Goal: Task Accomplishment & Management: Use online tool/utility

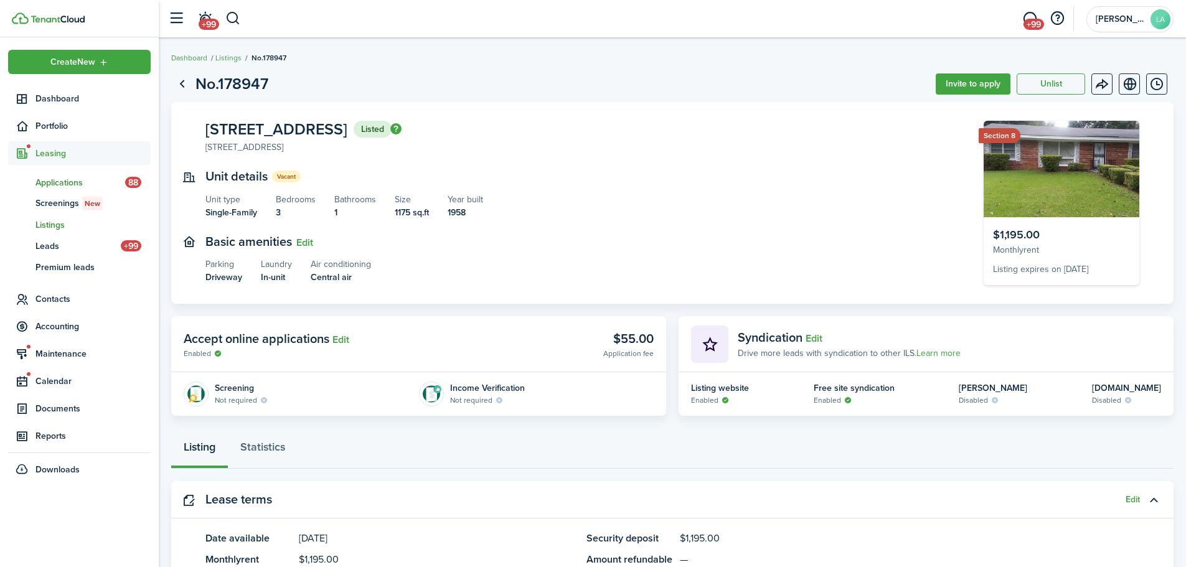
click at [70, 179] on span "Applications" at bounding box center [80, 182] width 90 height 13
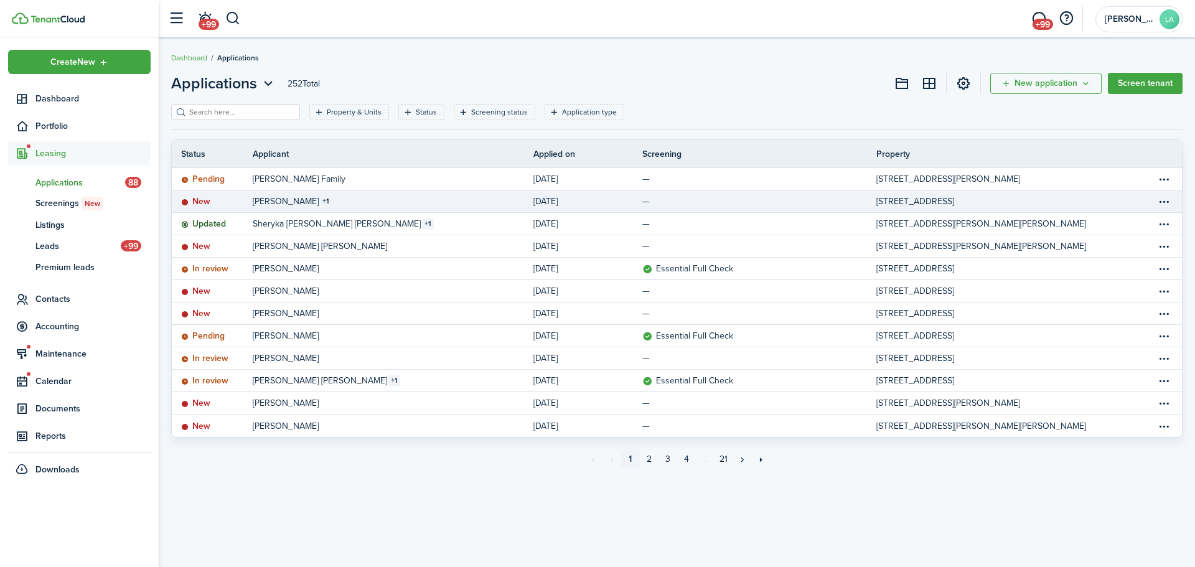
click at [416, 205] on link "[PERSON_NAME] 1" at bounding box center [393, 201] width 281 height 22
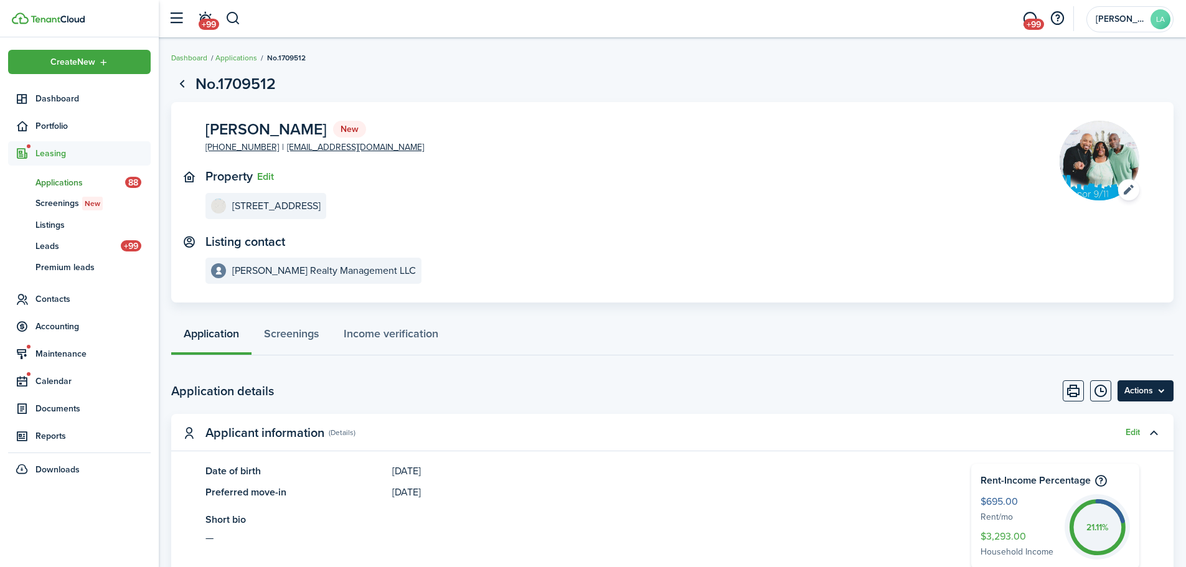
click at [1160, 390] on menu-btn "Actions" at bounding box center [1145, 390] width 56 height 21
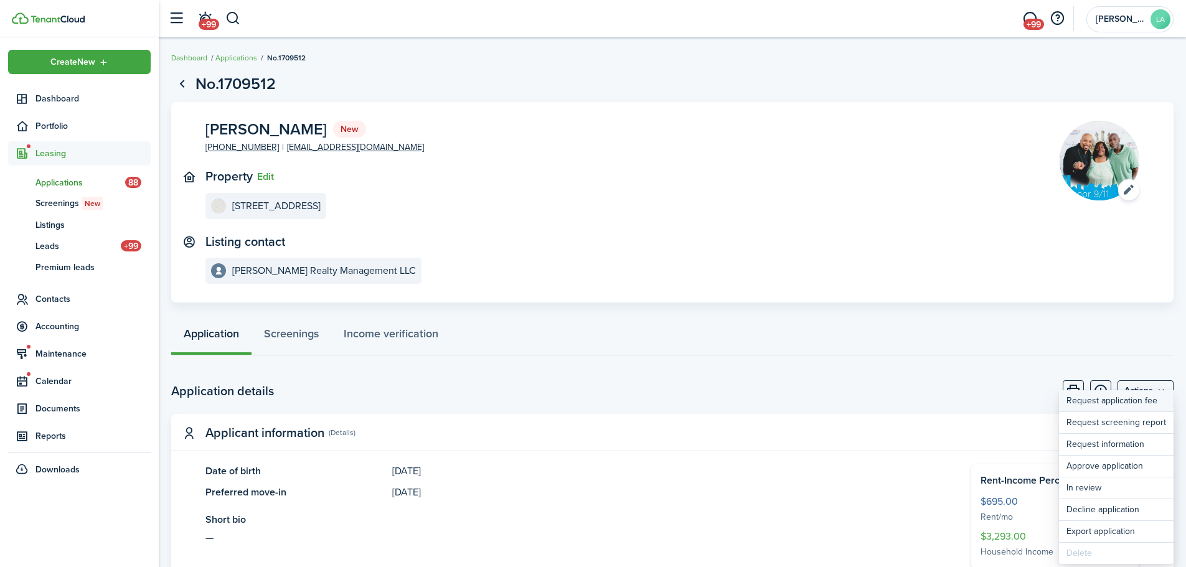
click at [1138, 395] on button "Request application fee" at bounding box center [1116, 401] width 115 height 22
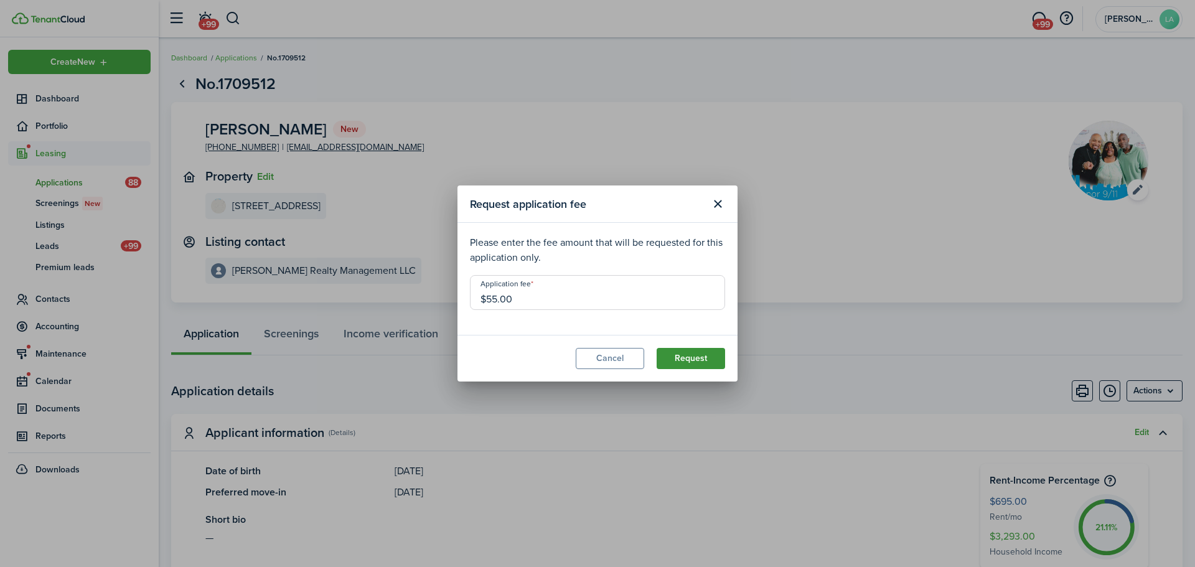
click at [675, 357] on button "Request" at bounding box center [691, 358] width 68 height 21
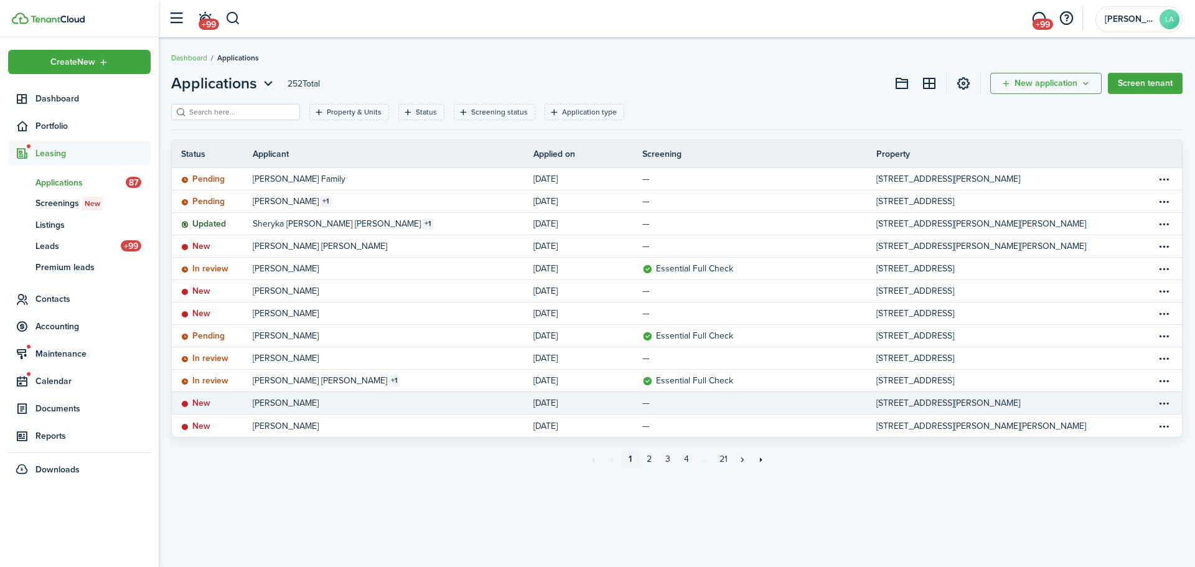
click at [352, 399] on link "[PERSON_NAME]" at bounding box center [393, 403] width 281 height 22
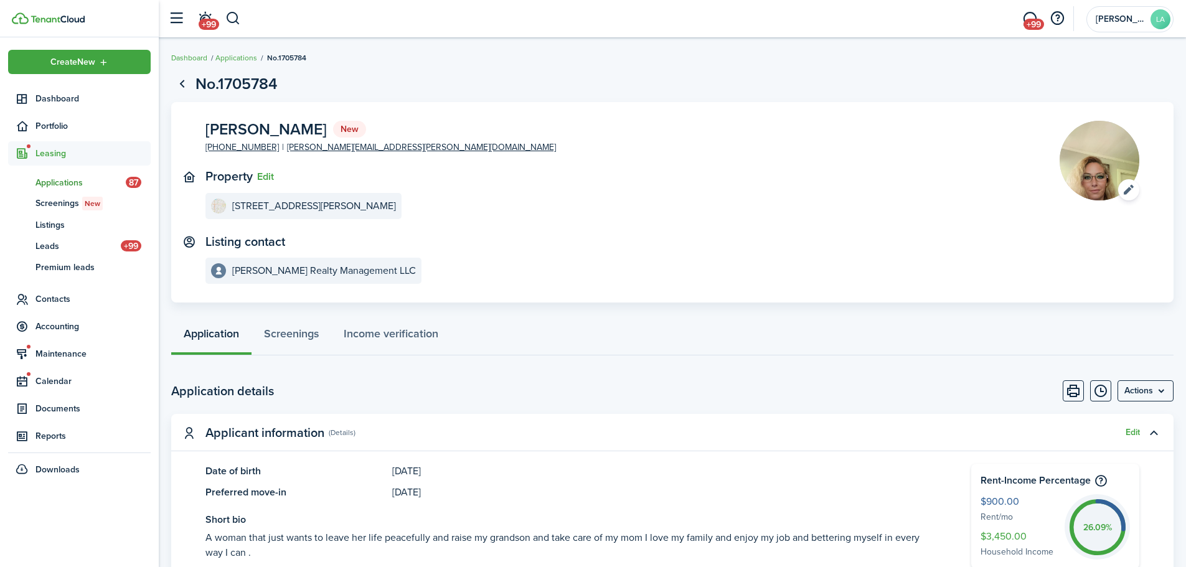
drag, startPoint x: 48, startPoint y: 93, endPoint x: 68, endPoint y: 161, distance: 70.9
click at [48, 93] on span "Dashboard" at bounding box center [92, 98] width 115 height 13
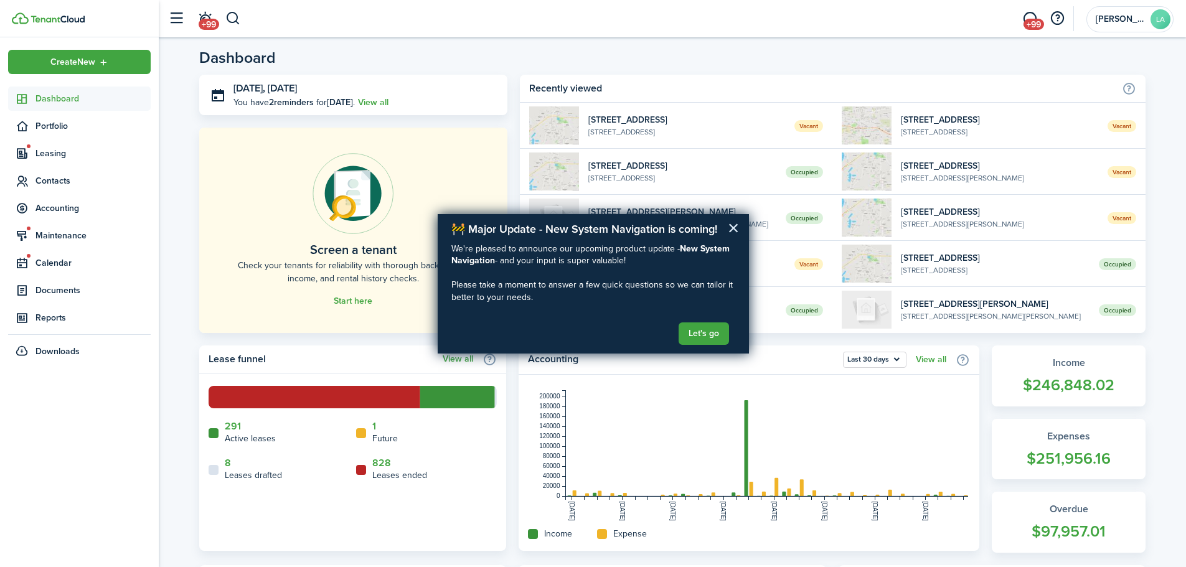
click at [731, 220] on button "×" at bounding box center [734, 228] width 12 height 20
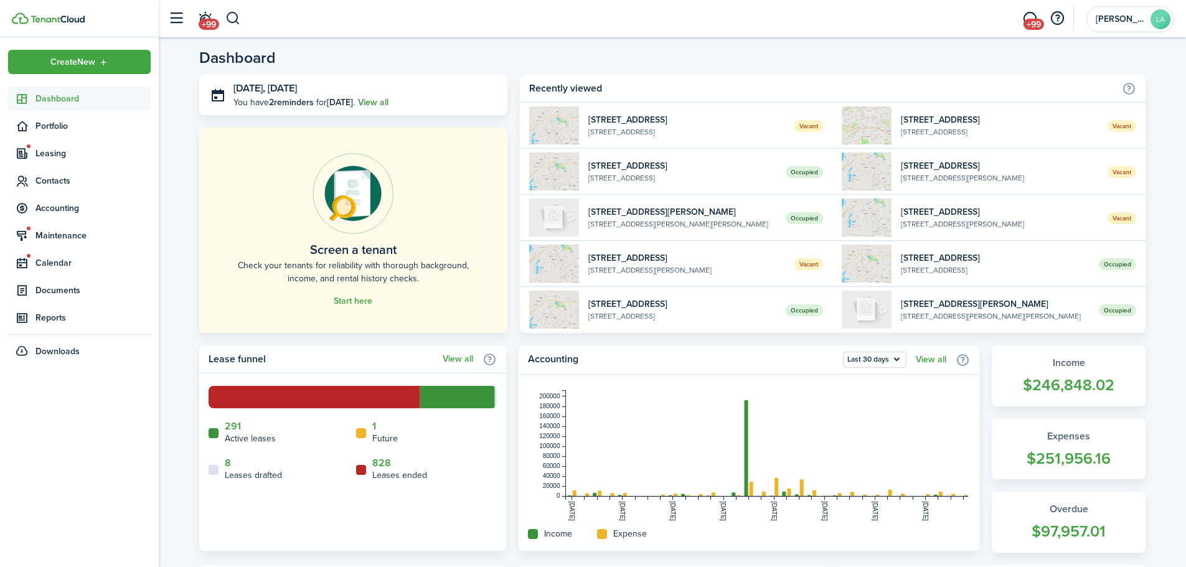
click at [388, 96] on link "View all" at bounding box center [373, 102] width 30 height 13
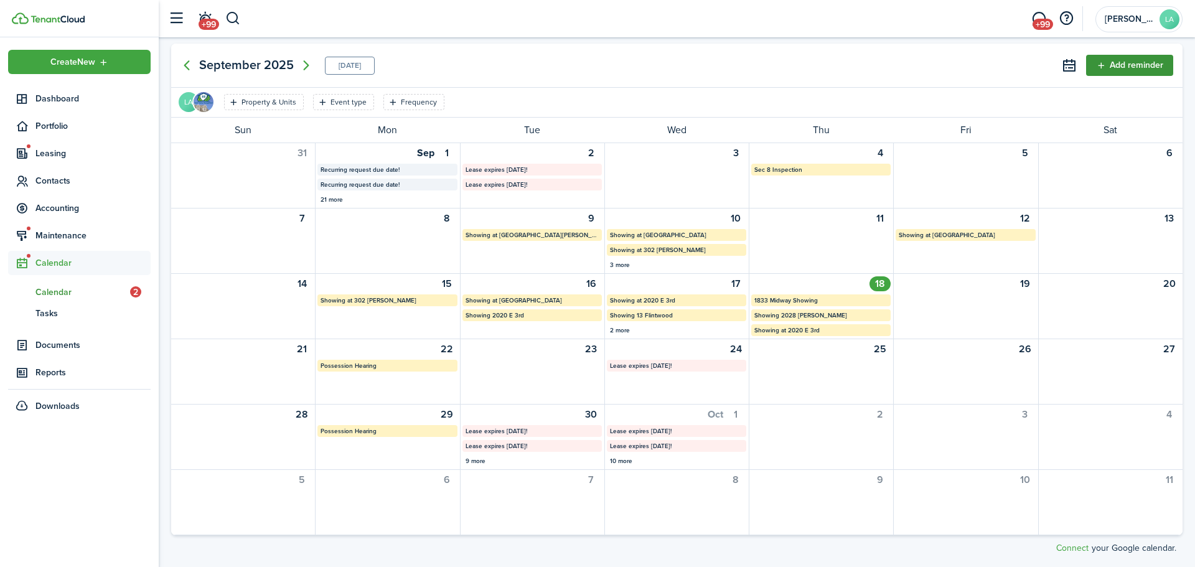
click at [1123, 66] on button "Add reminder" at bounding box center [1129, 65] width 87 height 21
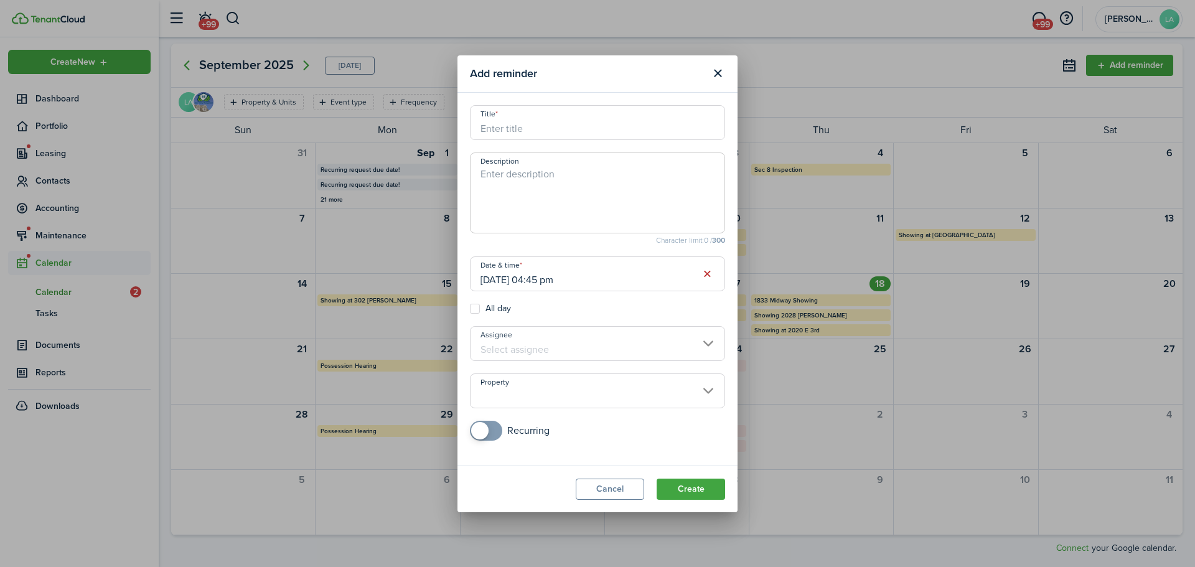
click at [528, 128] on input "Title" at bounding box center [597, 122] width 255 height 35
type input "Showing at [STREET_ADDRESS]"
click at [627, 274] on input "[DATE] 04:45 pm" at bounding box center [597, 273] width 255 height 35
type textarea "Showing with [PERSON_NAME]"
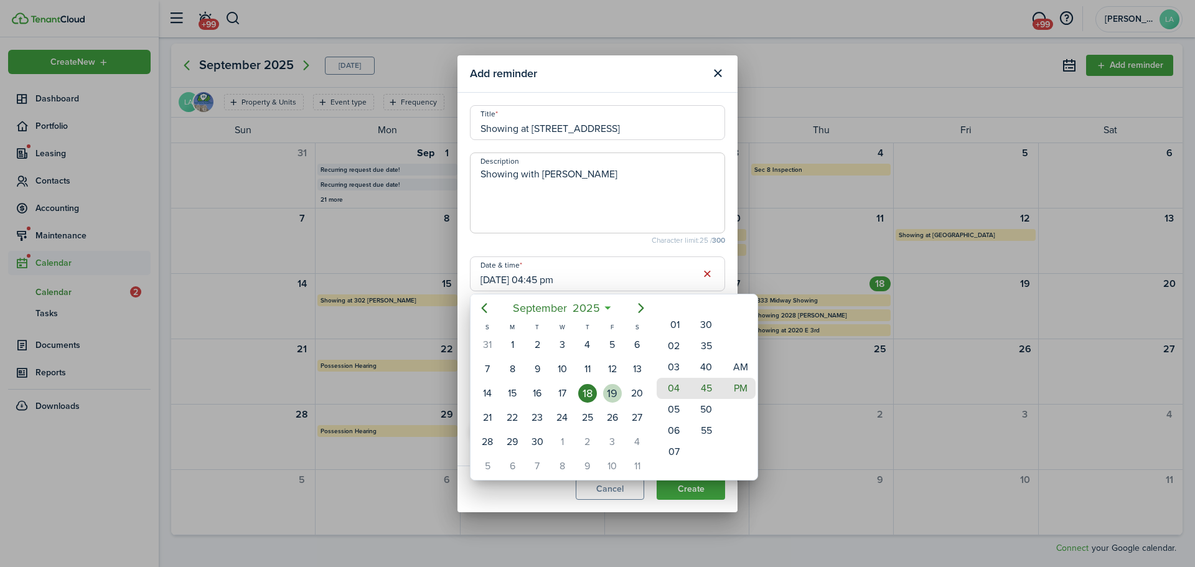
click at [616, 392] on div "19" at bounding box center [612, 393] width 19 height 19
click at [673, 327] on mbsc-wheel-item "01" at bounding box center [672, 324] width 30 height 21
type input "[DATE] 01:15 pm"
click at [707, 388] on mbsc-wheel-item "15" at bounding box center [706, 388] width 30 height 21
click at [575, 245] on div at bounding box center [597, 283] width 1394 height 766
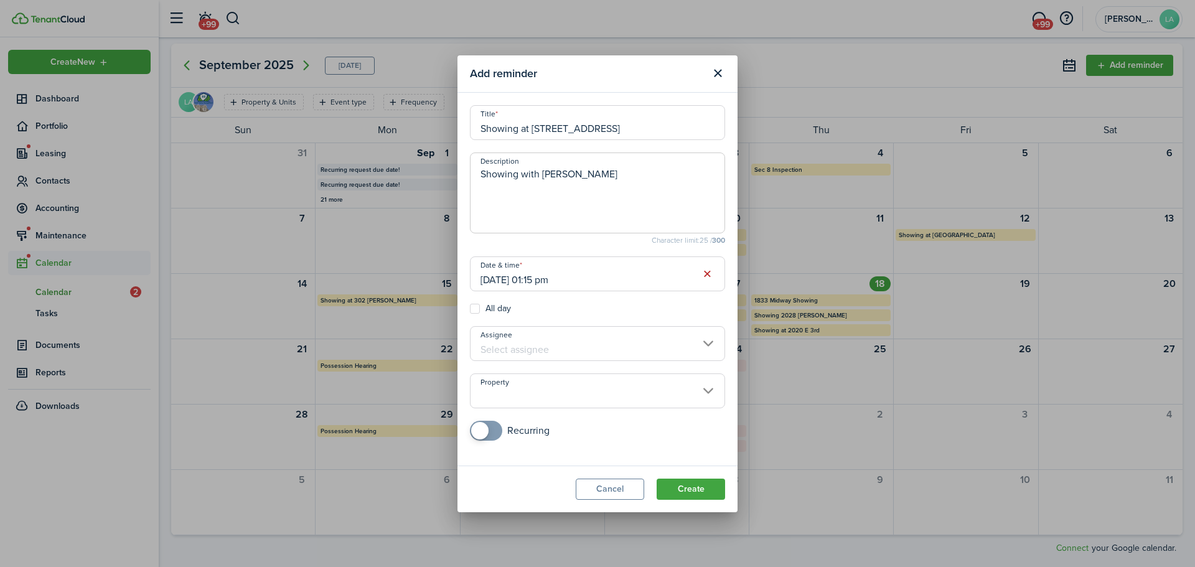
click at [524, 343] on input "Assignee" at bounding box center [597, 343] width 255 height 35
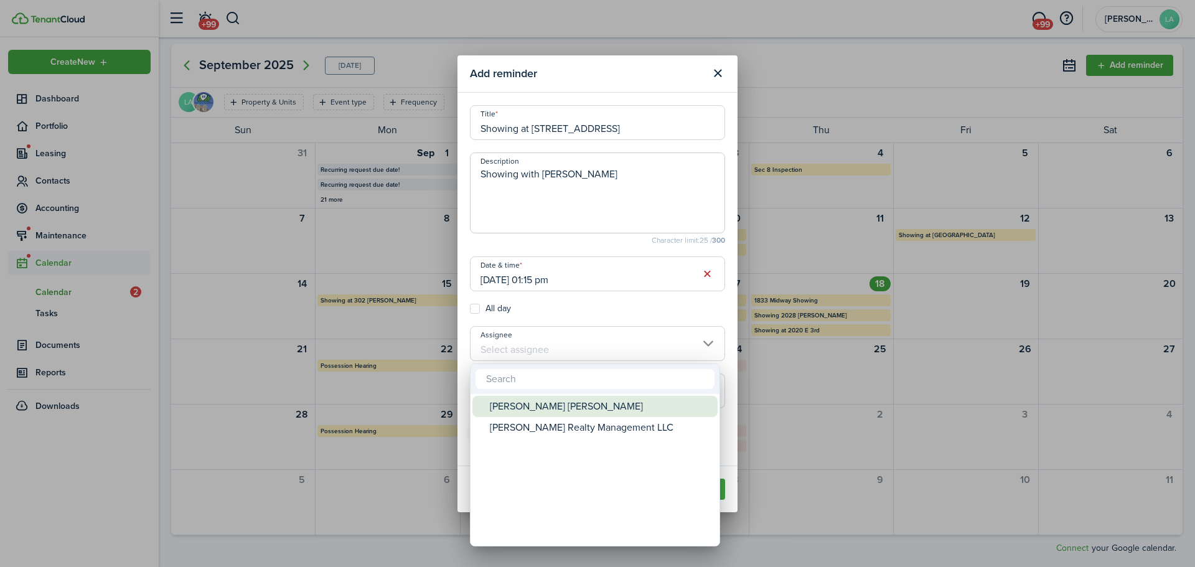
click at [551, 403] on div "[PERSON_NAME] [PERSON_NAME]" at bounding box center [600, 406] width 220 height 21
type input "[PERSON_NAME] [PERSON_NAME]"
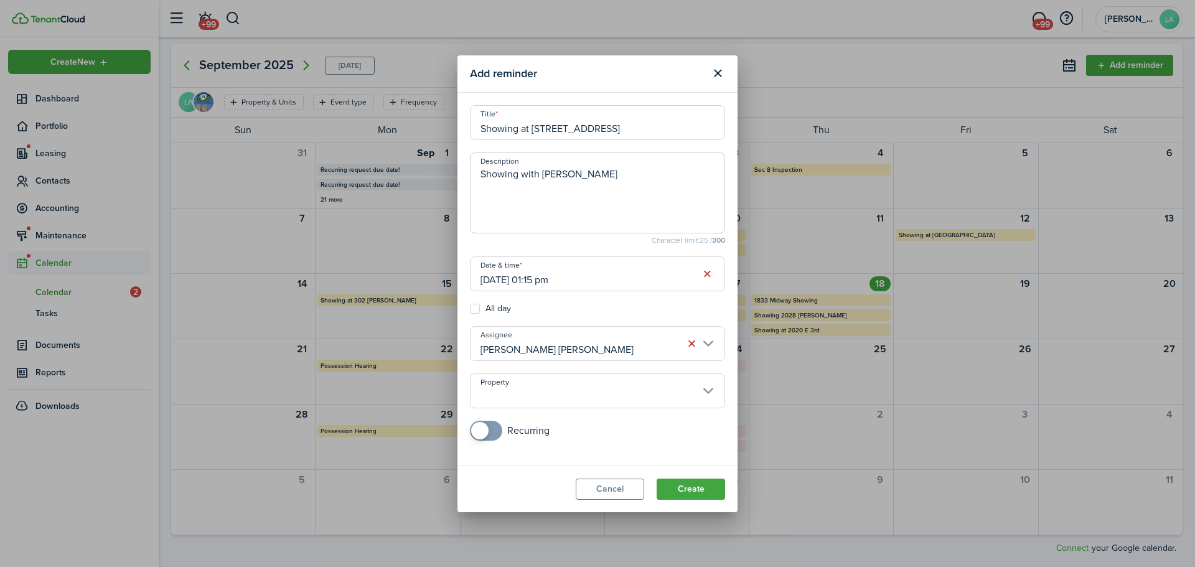
click at [551, 403] on input "Property" at bounding box center [597, 390] width 255 height 35
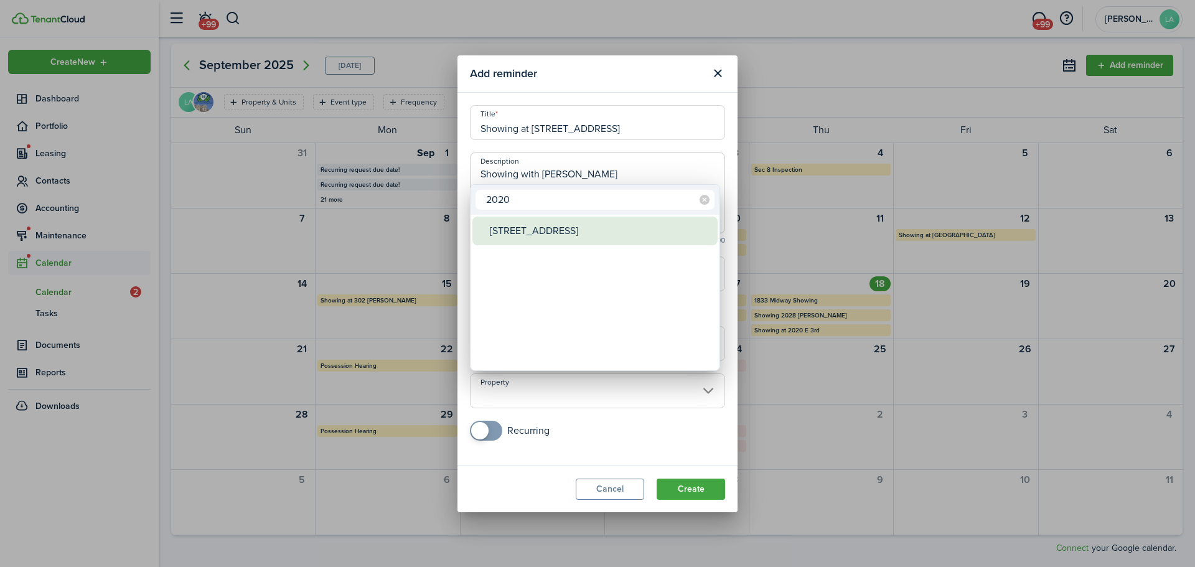
type input "2020"
click at [530, 230] on div "[STREET_ADDRESS]" at bounding box center [600, 231] width 220 height 29
type input "[STREET_ADDRESS]"
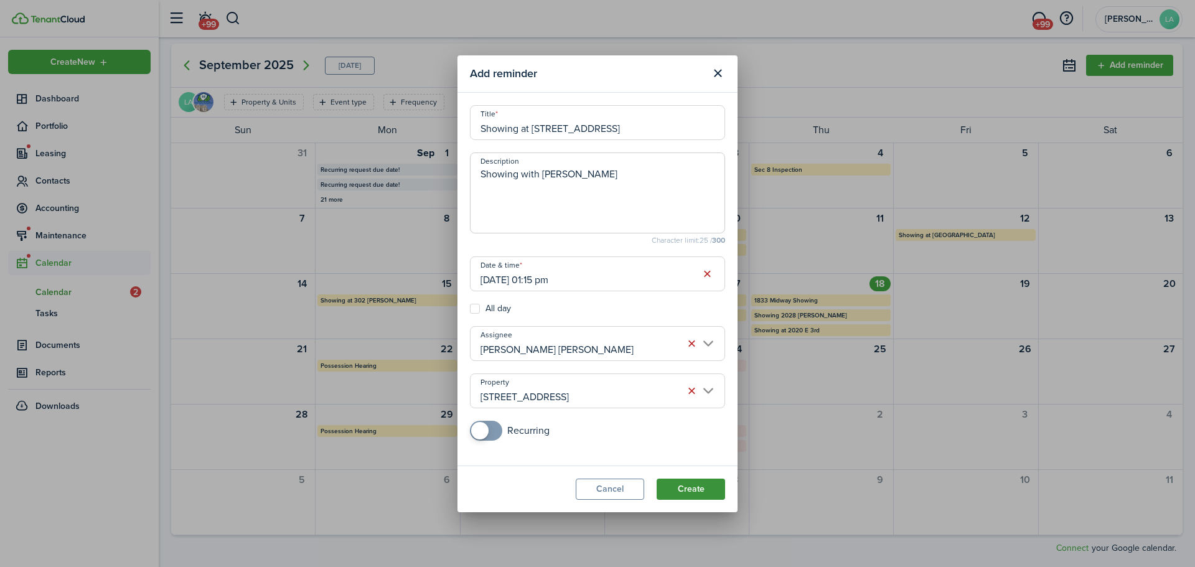
click at [696, 492] on button "Create" at bounding box center [691, 489] width 68 height 21
